Goal: Find specific page/section: Find specific page/section

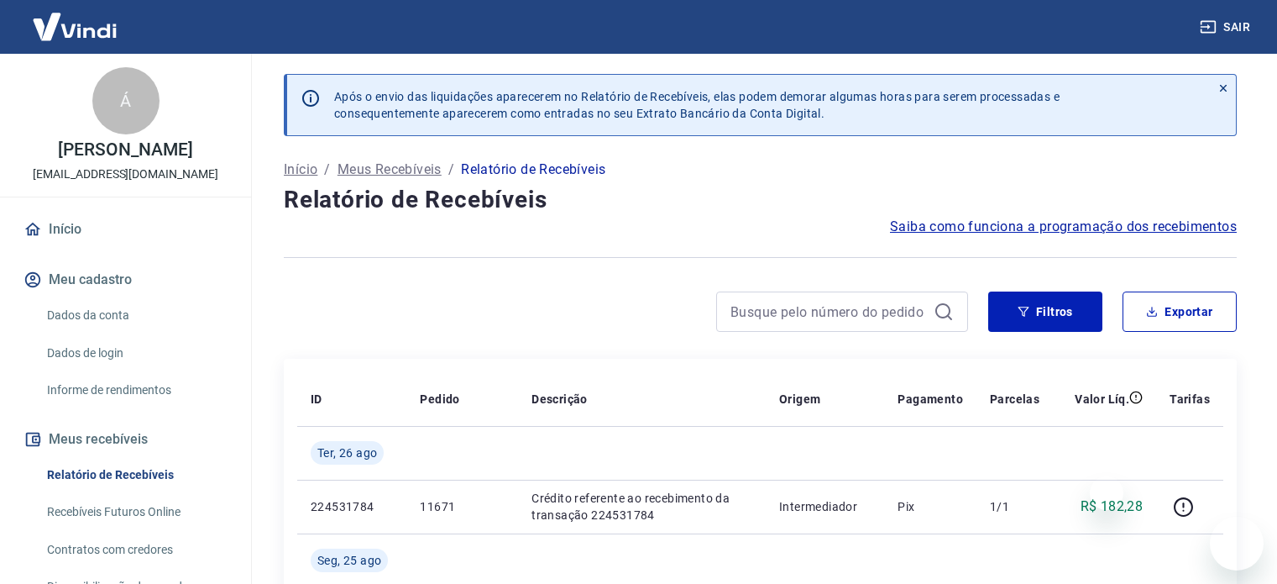
click at [127, 489] on link "Relatório de Recebíveis" at bounding box center [135, 475] width 191 height 34
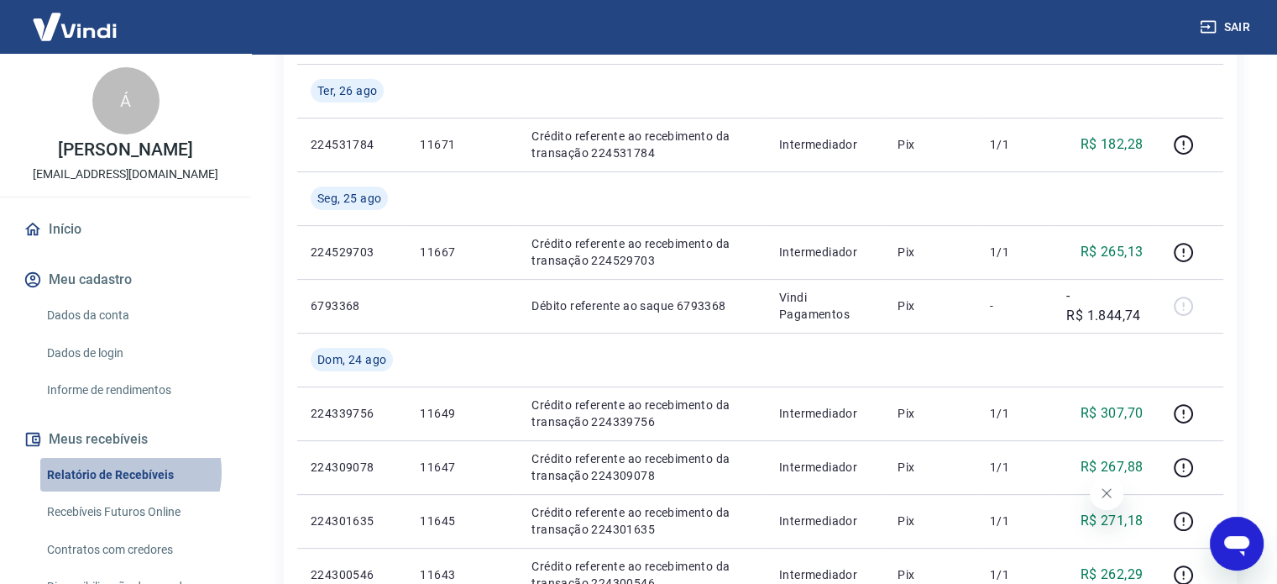
click at [127, 489] on link "Relatório de Recebíveis" at bounding box center [135, 475] width 191 height 34
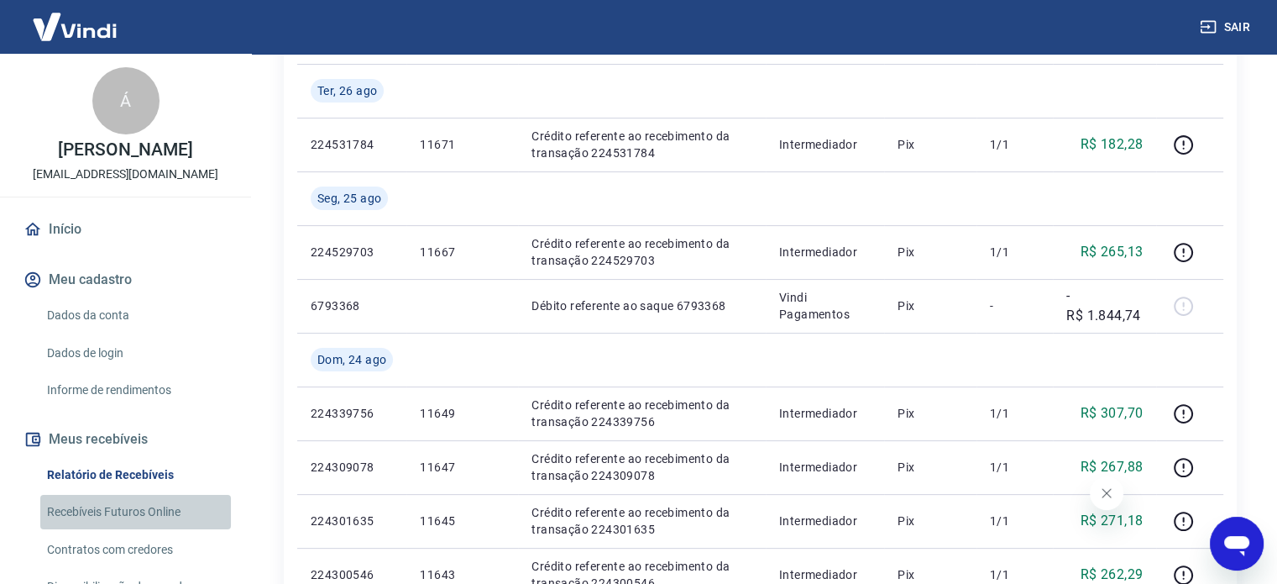
click at [141, 528] on link "Recebíveis Futuros Online" at bounding box center [135, 512] width 191 height 34
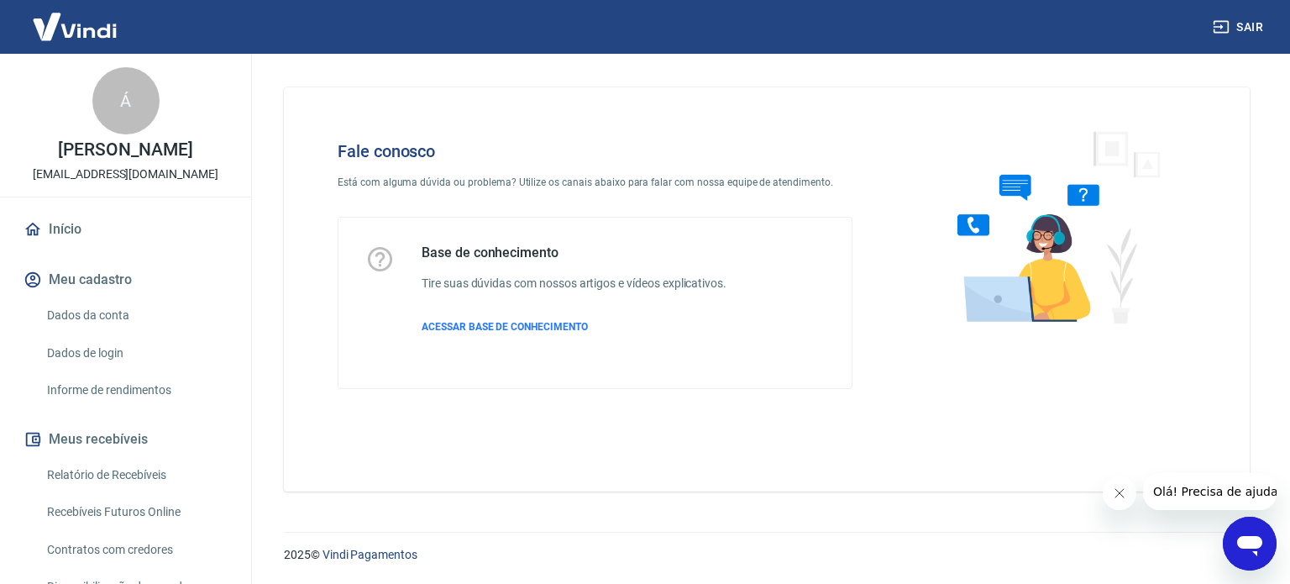
click at [132, 490] on link "Relatório de Recebíveis" at bounding box center [135, 475] width 191 height 34
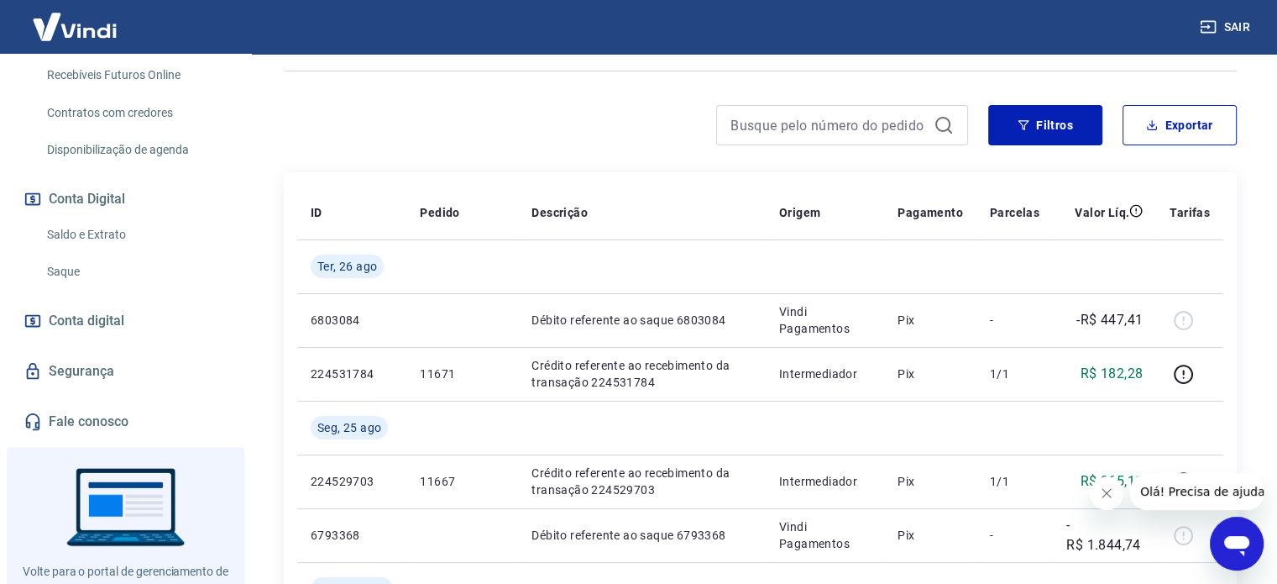
scroll to position [513, 0]
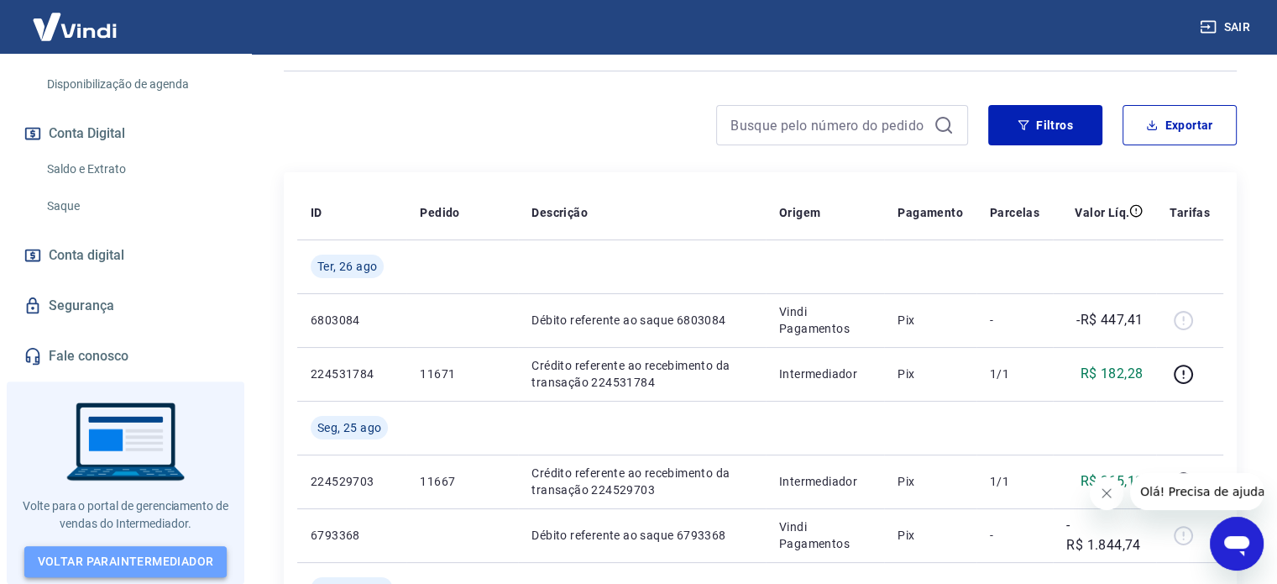
click at [183, 564] on link "Voltar para Intermediador" at bounding box center [125, 561] width 203 height 31
